Goal: Information Seeking & Learning: Check status

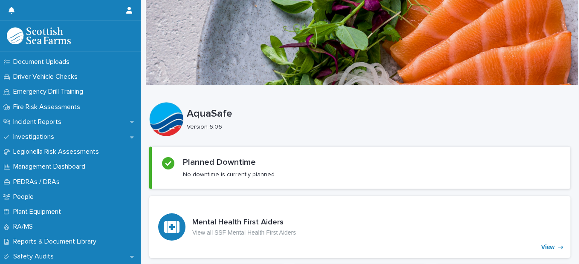
scroll to position [278, 0]
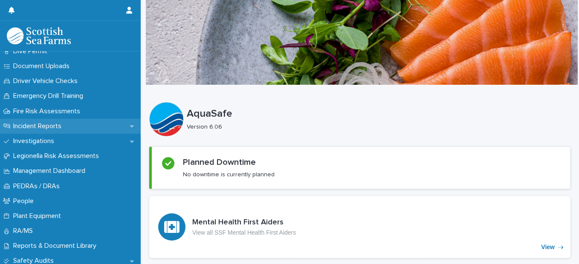
click at [45, 124] on p "Incident Reports" at bounding box center [39, 126] width 58 height 8
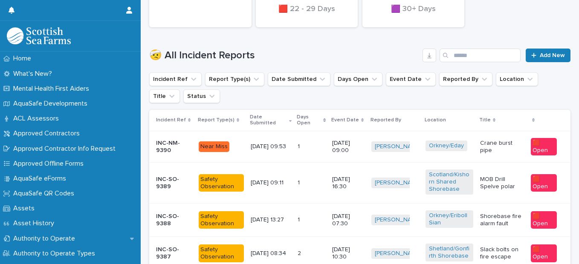
scroll to position [246, 0]
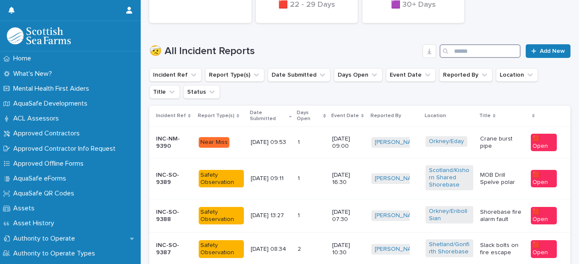
click at [466, 52] on input "Search" at bounding box center [479, 51] width 81 height 14
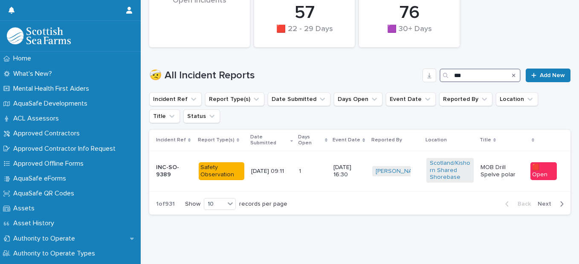
scroll to position [77, 0]
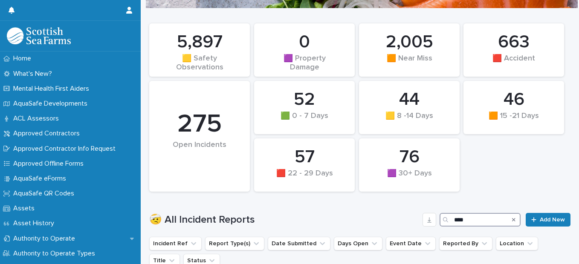
scroll to position [261, 0]
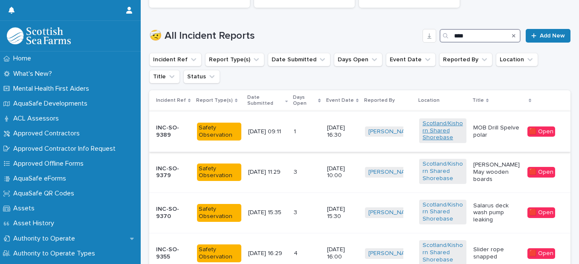
type input "****"
click at [430, 134] on link "Scotland/Kishorn Shared Shorebase" at bounding box center [442, 130] width 40 height 21
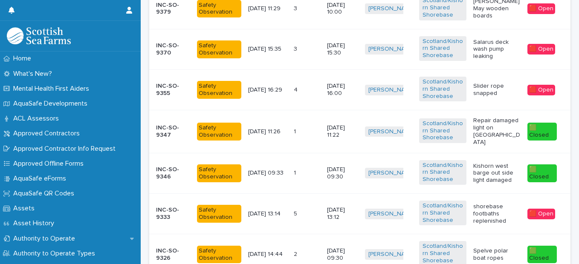
scroll to position [434, 0]
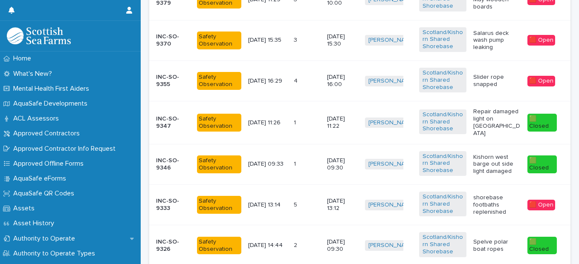
click at [215, 123] on div "Safety Observation" at bounding box center [219, 123] width 44 height 18
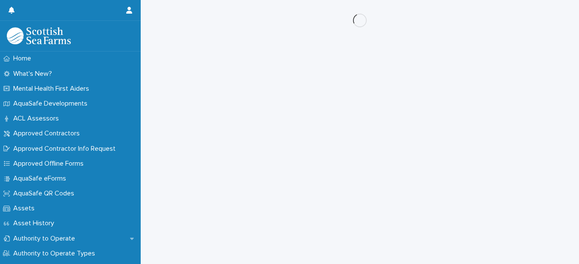
click at [215, 123] on div "Loading... Saving… Loading... Saving…" at bounding box center [360, 121] width 430 height 243
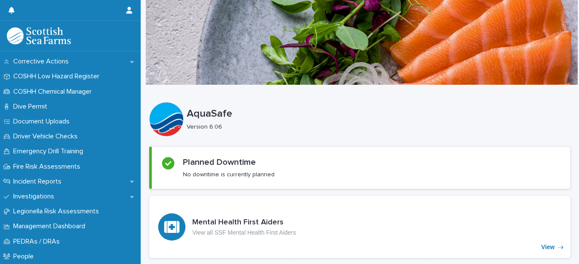
scroll to position [226, 0]
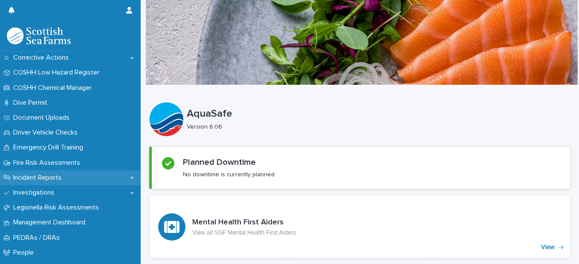
click at [60, 179] on p "Incident Reports" at bounding box center [39, 178] width 58 height 8
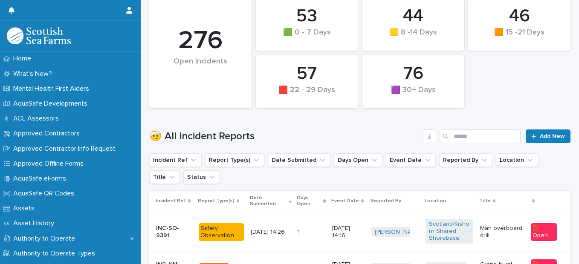
scroll to position [175, 0]
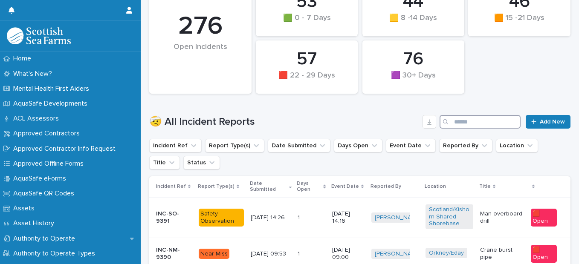
click at [466, 121] on input "Search" at bounding box center [479, 122] width 81 height 14
type input "****"
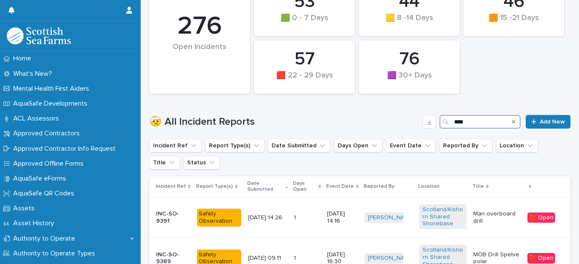
scroll to position [338, 0]
